Goal: Task Accomplishment & Management: Complete application form

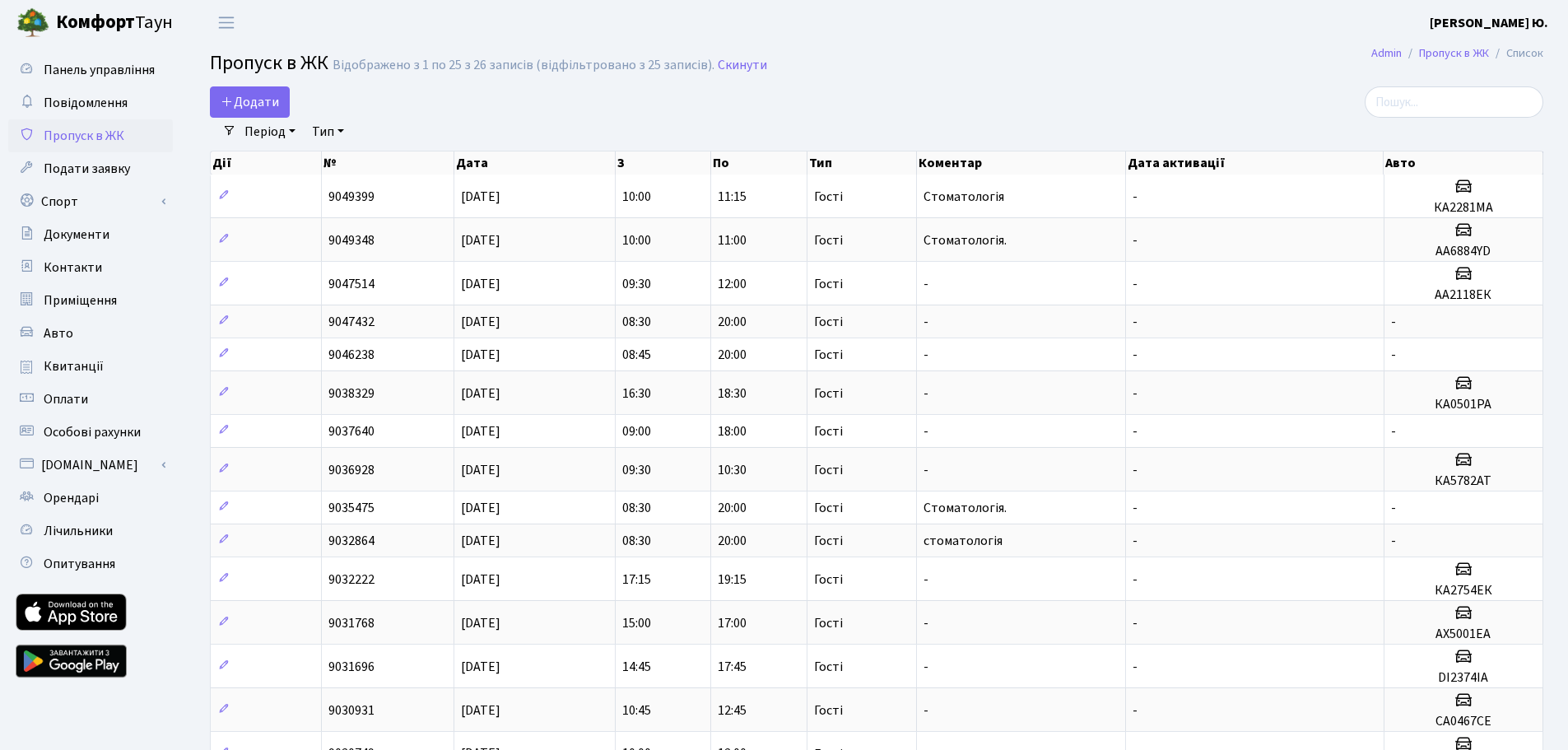
select select "25"
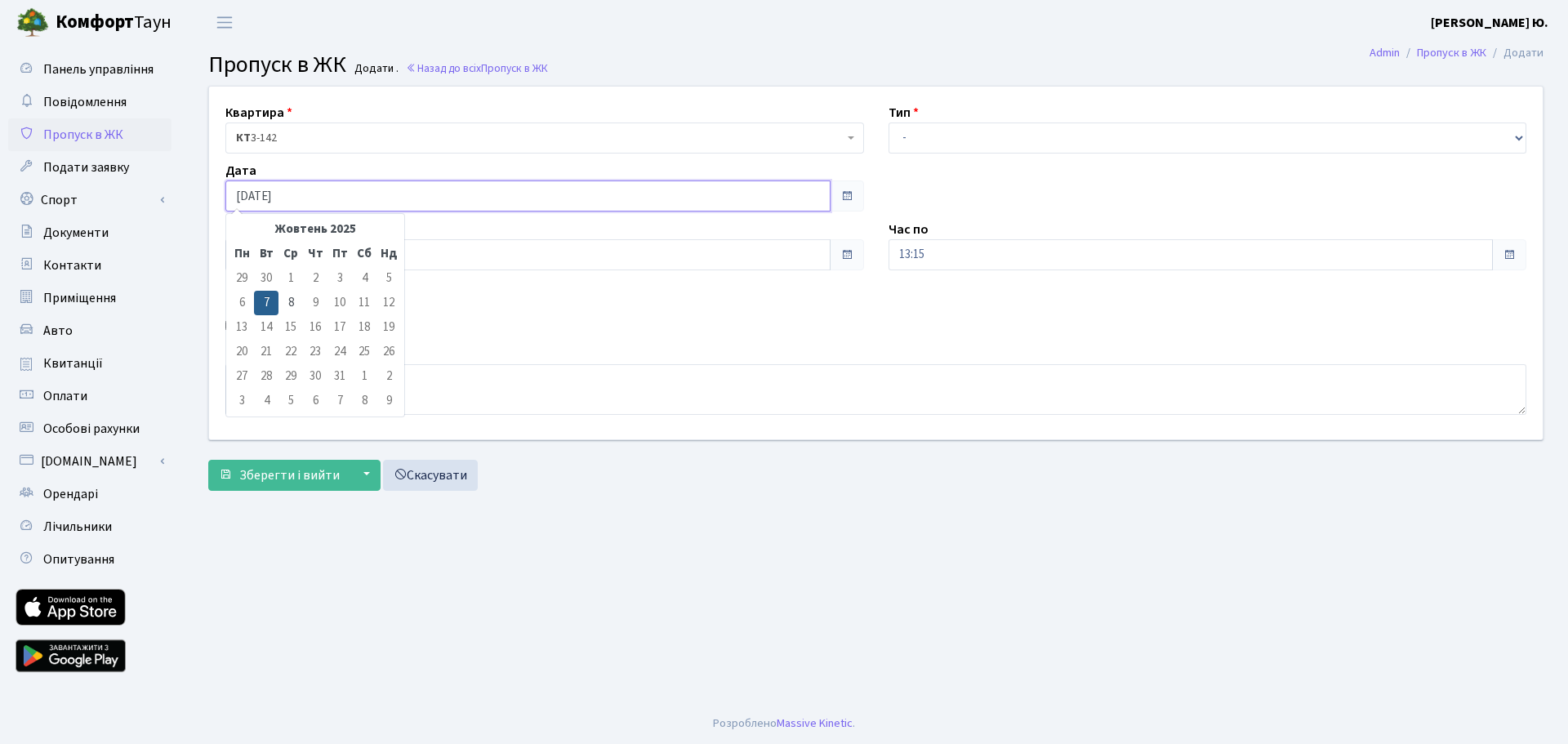
click at [287, 194] on input "[DATE]" at bounding box center [528, 196] width 606 height 31
click at [290, 302] on td "8" at bounding box center [291, 303] width 25 height 25
type input "[DATE]"
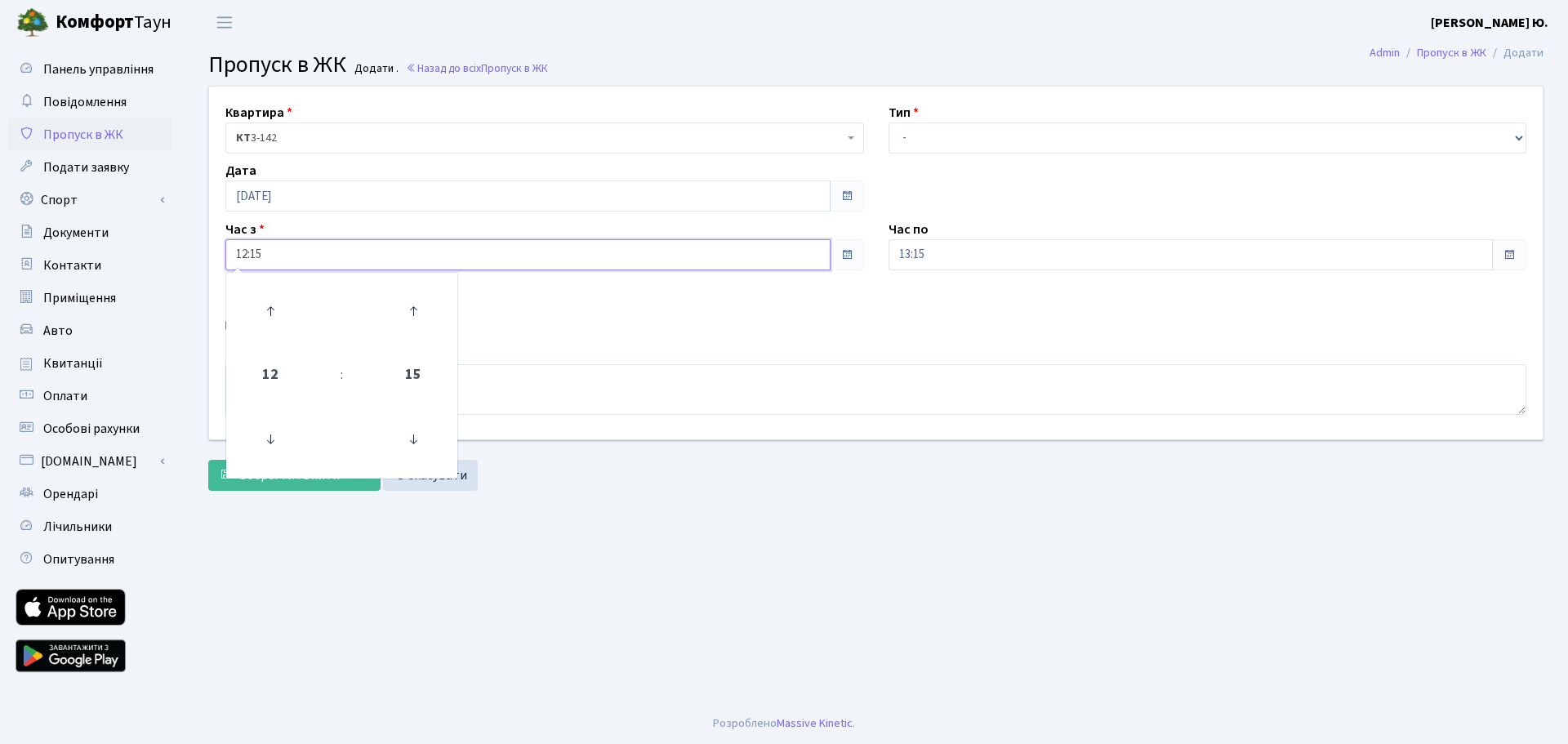
click at [277, 257] on input "12:15" at bounding box center [528, 254] width 606 height 31
click at [269, 438] on icon at bounding box center [271, 439] width 44 height 44
click at [269, 437] on icon at bounding box center [271, 439] width 44 height 44
click at [428, 306] on icon at bounding box center [413, 311] width 44 height 44
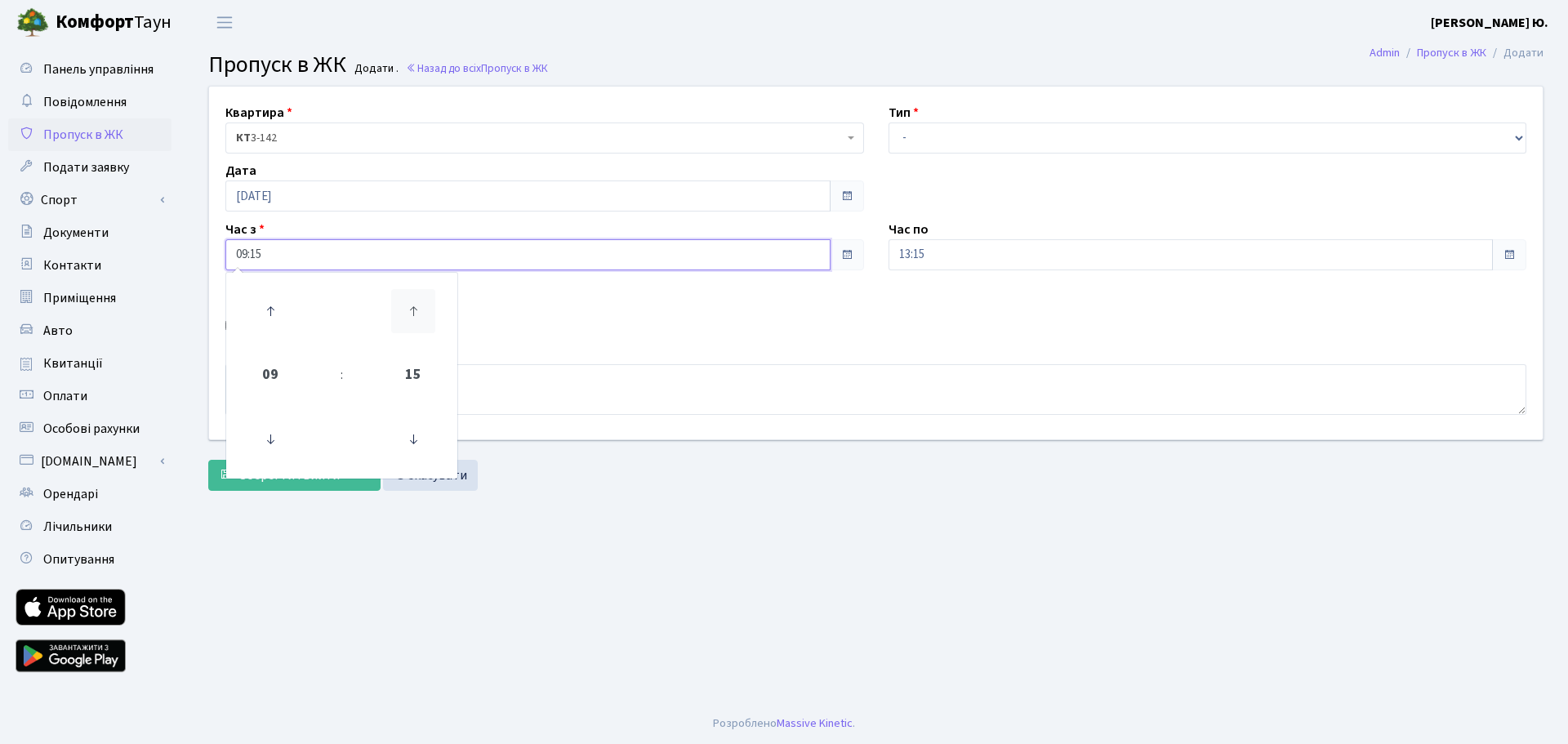
type input "09:30"
click at [924, 142] on select "- Доставка Таксі Гості Сервіс" at bounding box center [1208, 138] width 639 height 31
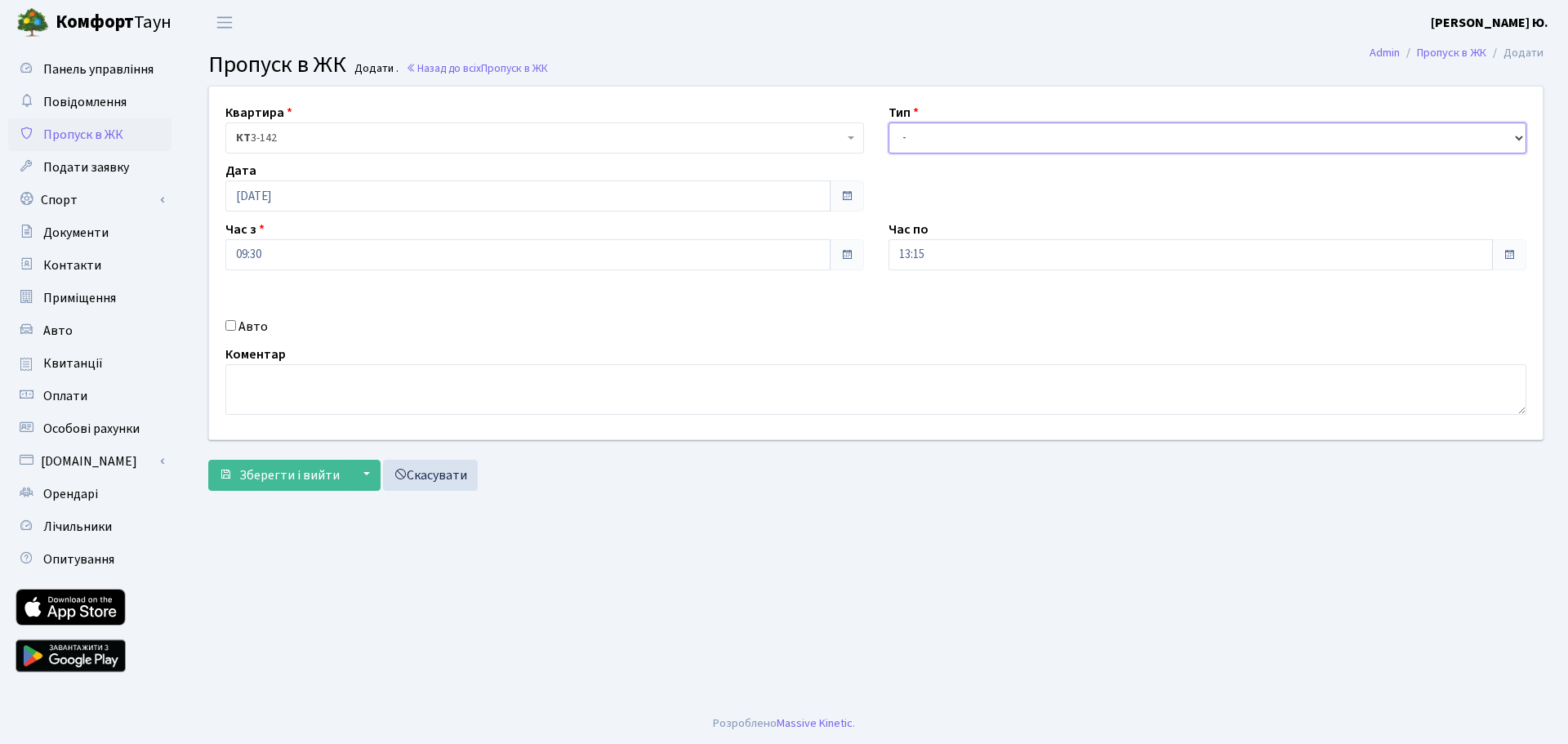
select select "3"
click at [889, 122] on select "- Доставка Таксі Гості Сервіс" at bounding box center [1208, 138] width 639 height 31
click at [947, 259] on input "13:15" at bounding box center [1191, 254] width 606 height 31
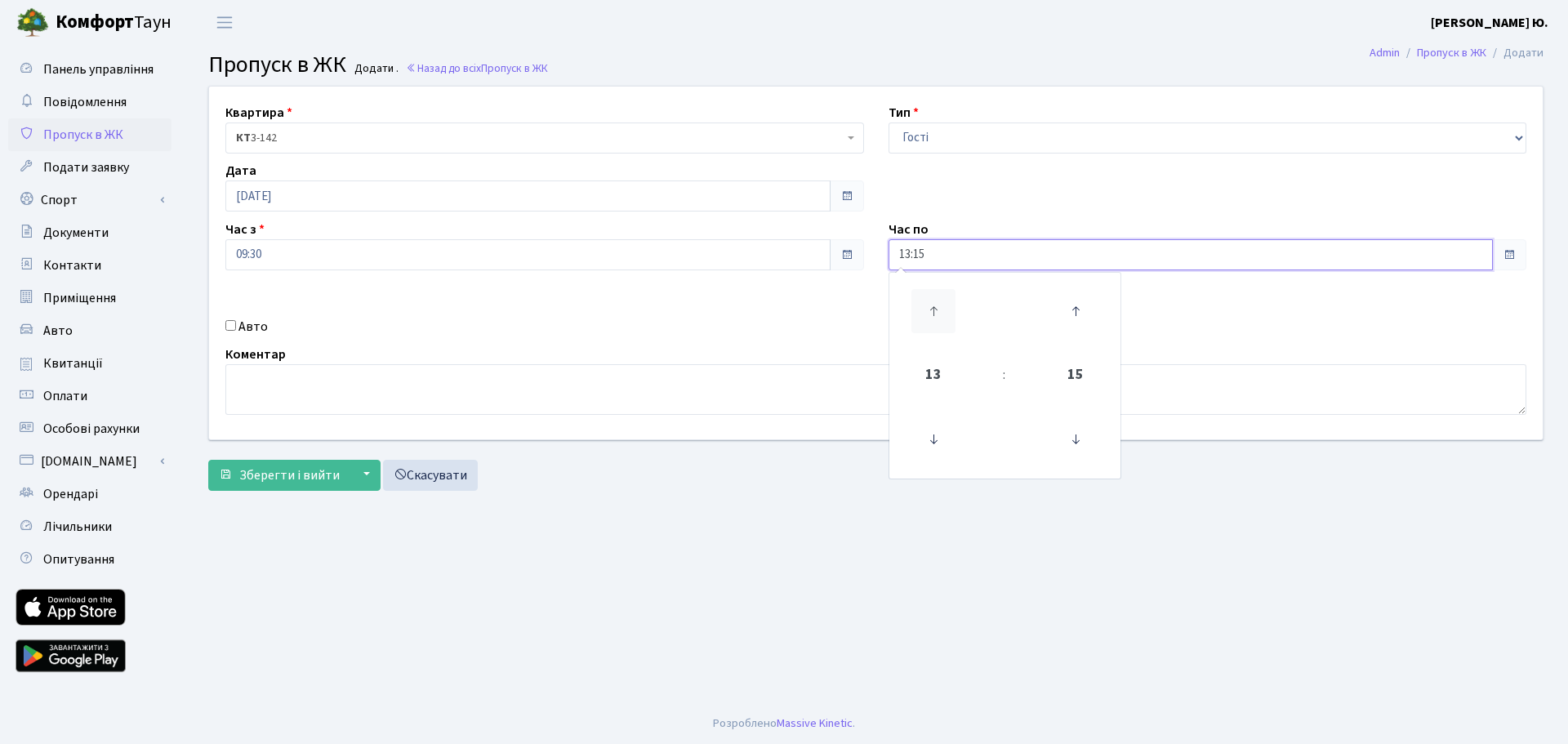
click at [939, 316] on icon at bounding box center [934, 311] width 44 height 44
type input "15:15"
drag, startPoint x: 231, startPoint y: 327, endPoint x: 427, endPoint y: 338, distance: 196.3
click at [232, 327] on input "Авто" at bounding box center [231, 325] width 11 height 11
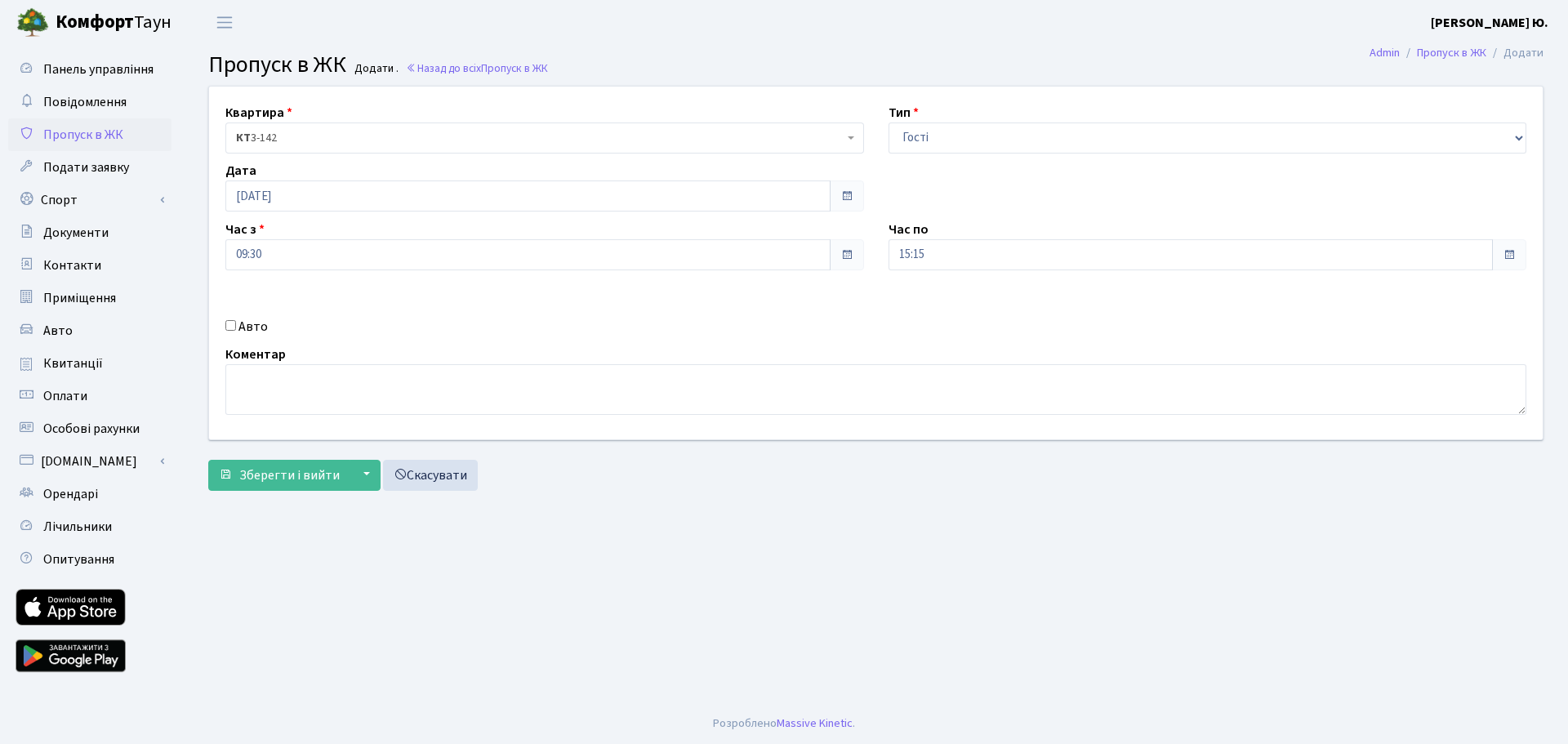
checkbox input "true"
paste input "КА5596КО"
type input "КА5596КО"
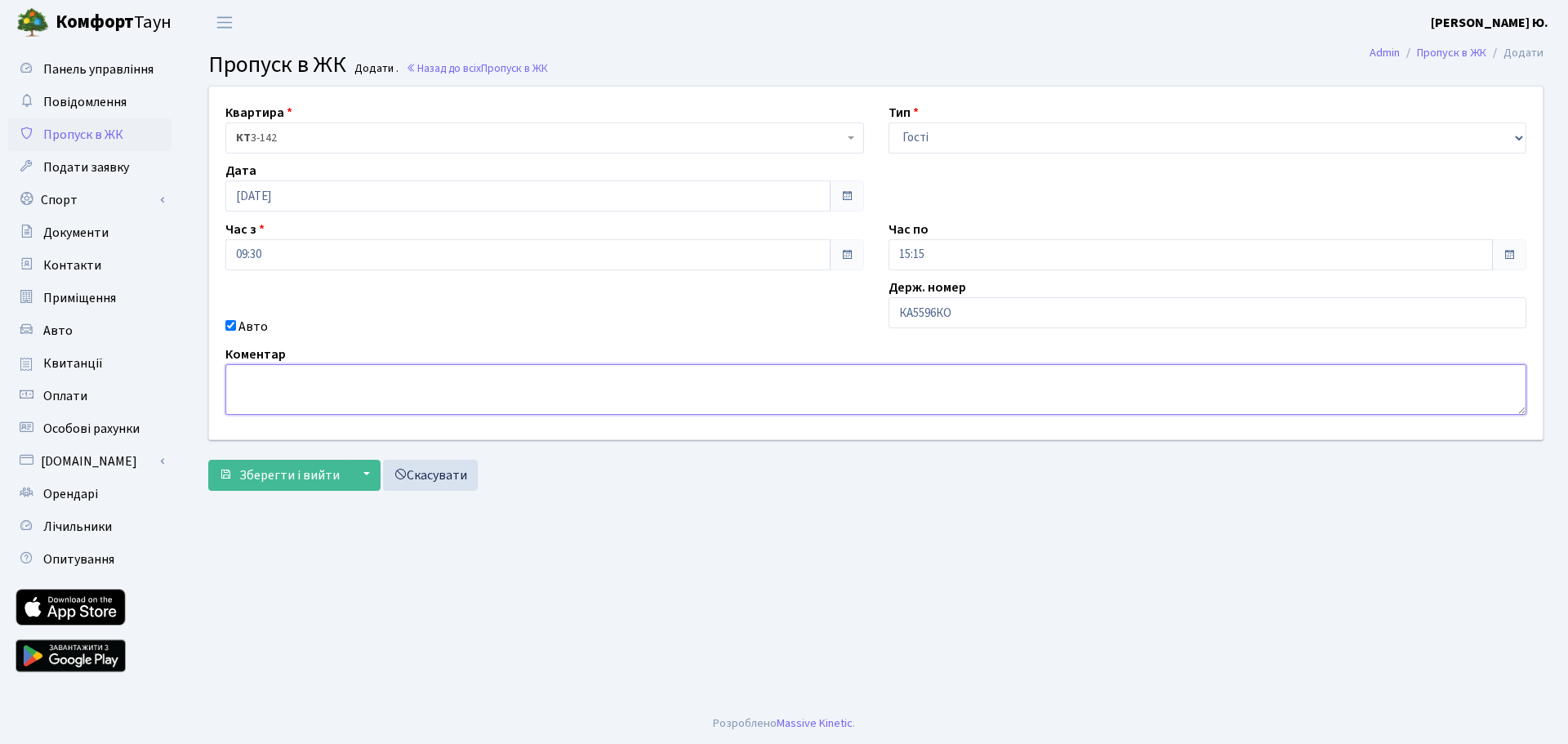
click at [312, 391] on textarea at bounding box center [876, 389] width 1301 height 51
type textarea "стоматологія."
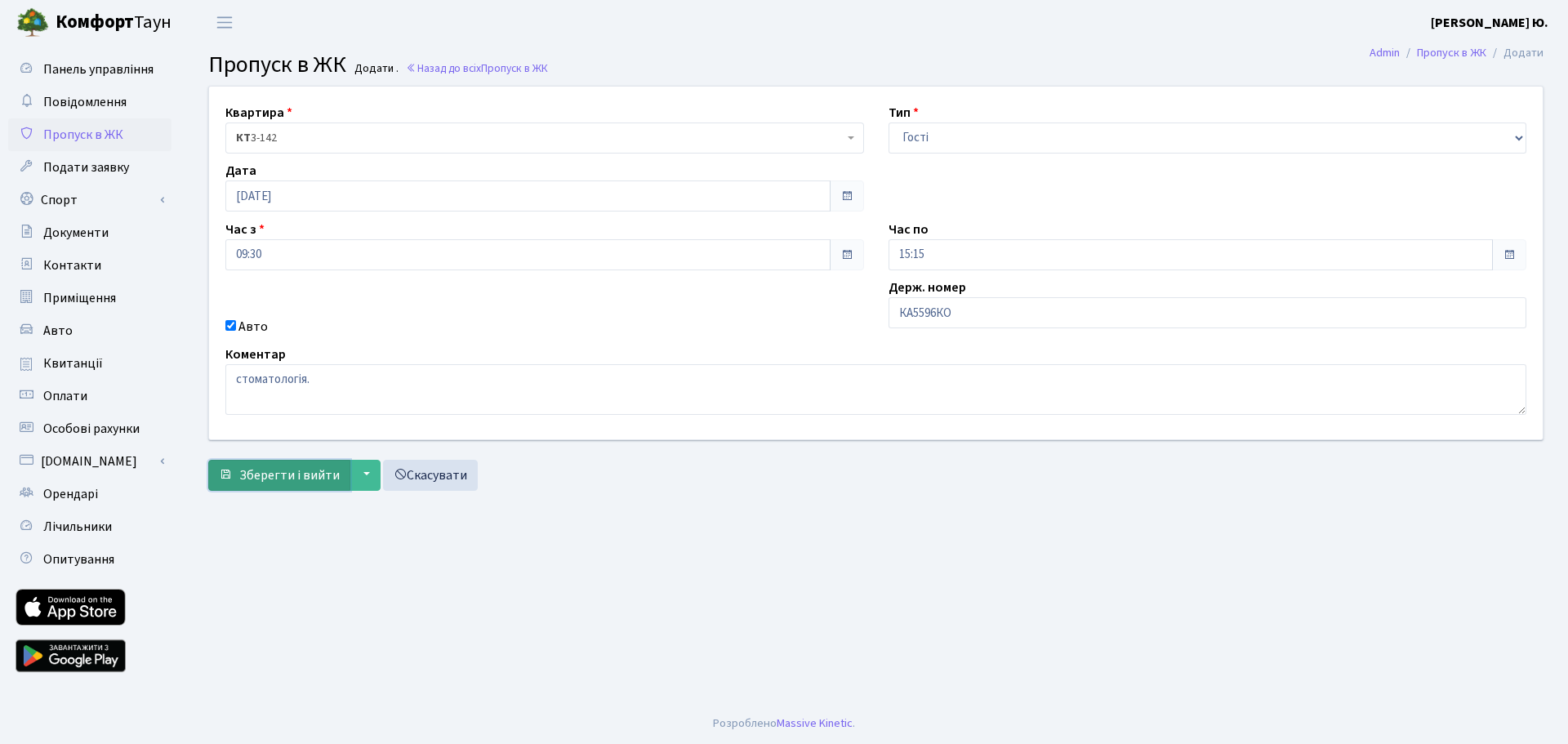
click at [282, 489] on button "Зберегти і вийти" at bounding box center [279, 475] width 143 height 31
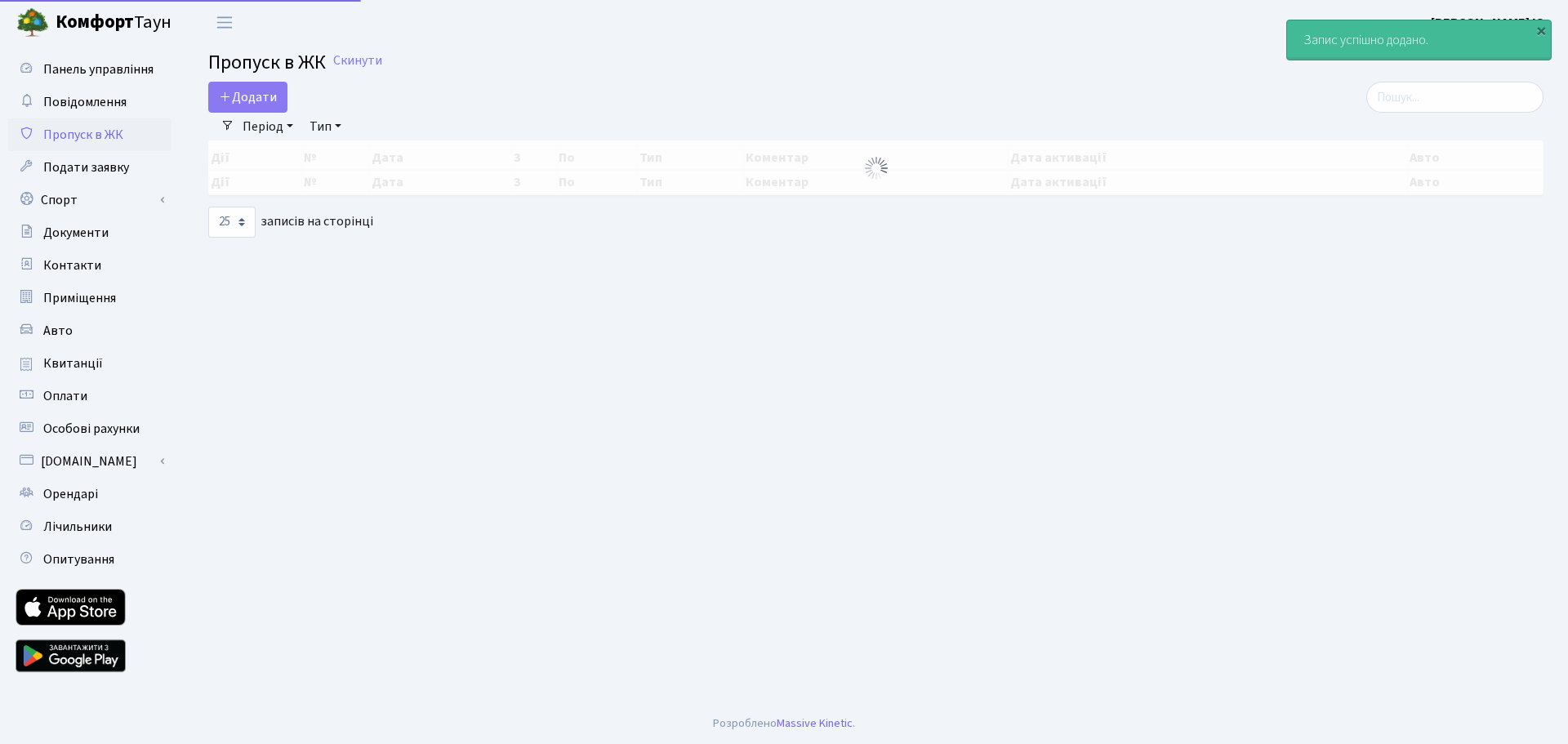
select select "25"
